Goal: Task Accomplishment & Management: Manage account settings

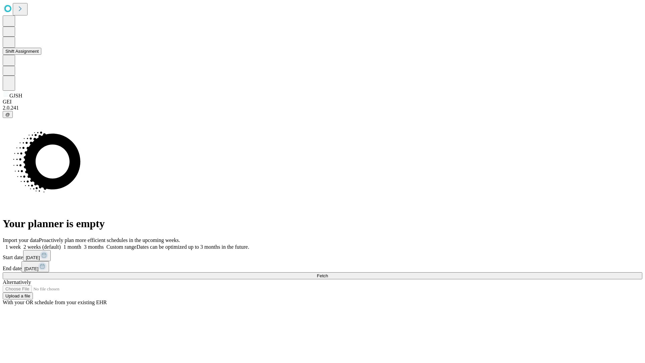
click at [41, 55] on button "Shift Assignment" at bounding box center [22, 51] width 39 height 7
